Goal: Information Seeking & Learning: Learn about a topic

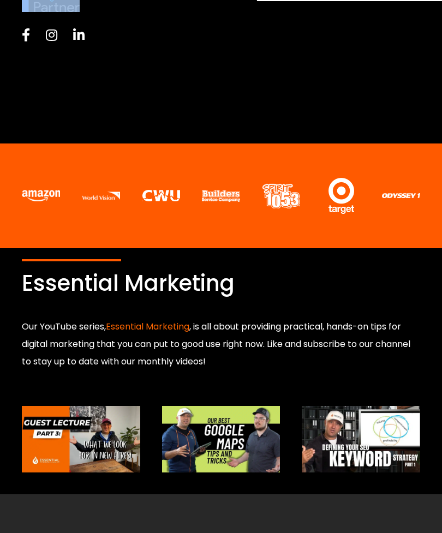
scroll to position [448, 0]
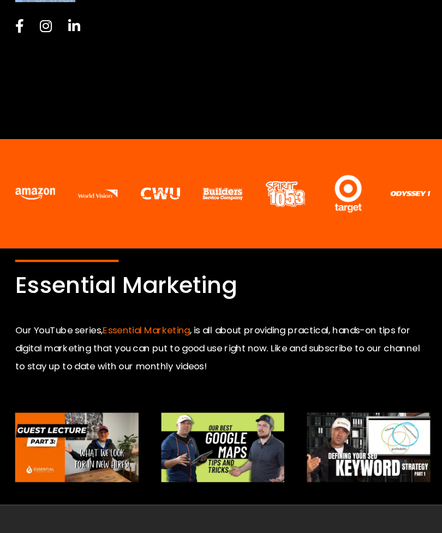
click at [243, 471] on img at bounding box center [221, 440] width 118 height 66
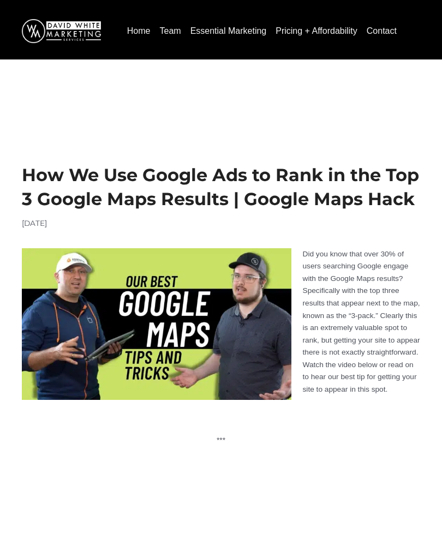
click at [108, 363] on img at bounding box center [156, 324] width 269 height 152
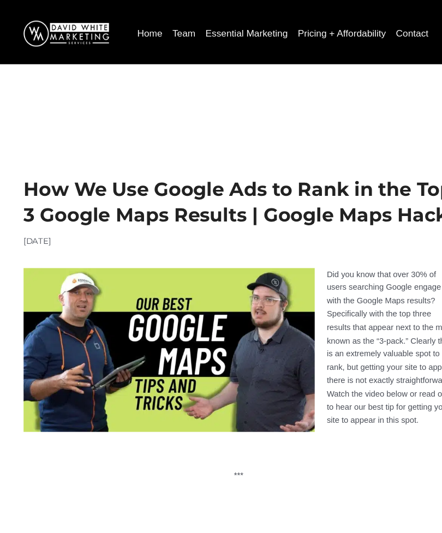
click at [73, 299] on img at bounding box center [156, 324] width 269 height 152
click at [69, 300] on img at bounding box center [156, 324] width 269 height 152
